Goal: Navigation & Orientation: Find specific page/section

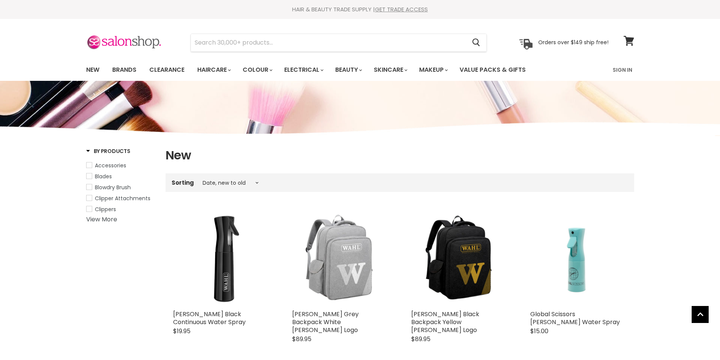
select select "created-descending"
click at [95, 69] on link "New" at bounding box center [93, 70] width 25 height 16
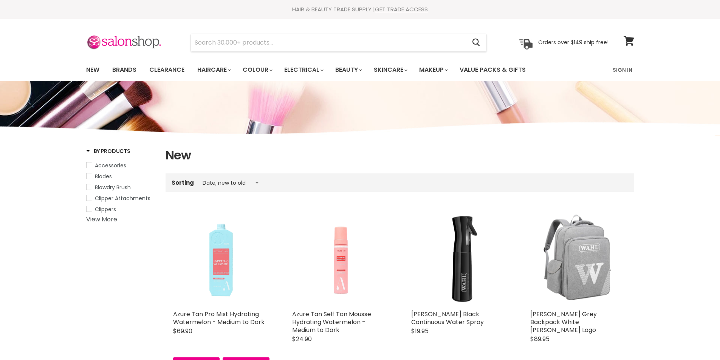
select select "created-descending"
